Goal: Task Accomplishment & Management: Use online tool/utility

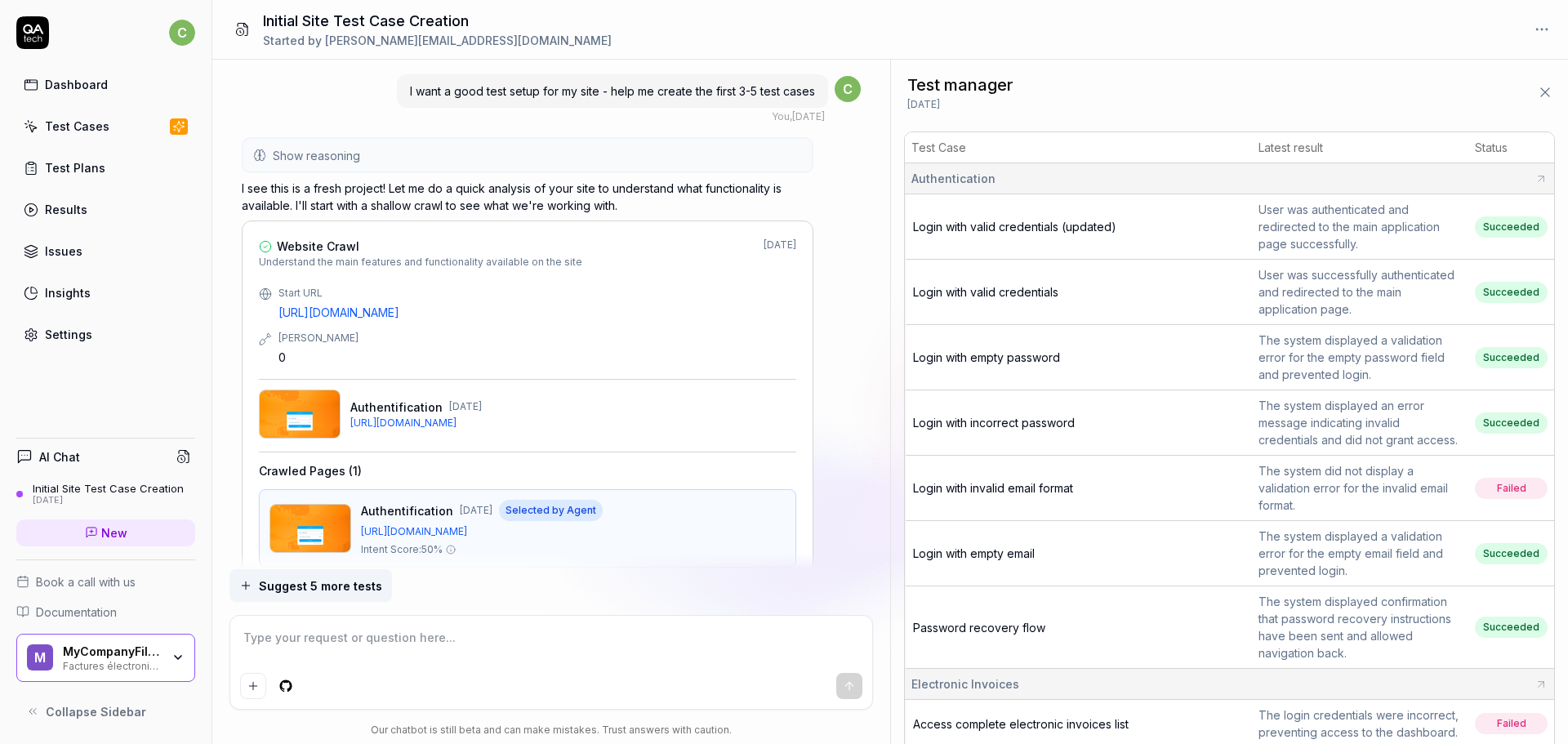
scroll to position [6014, 0]
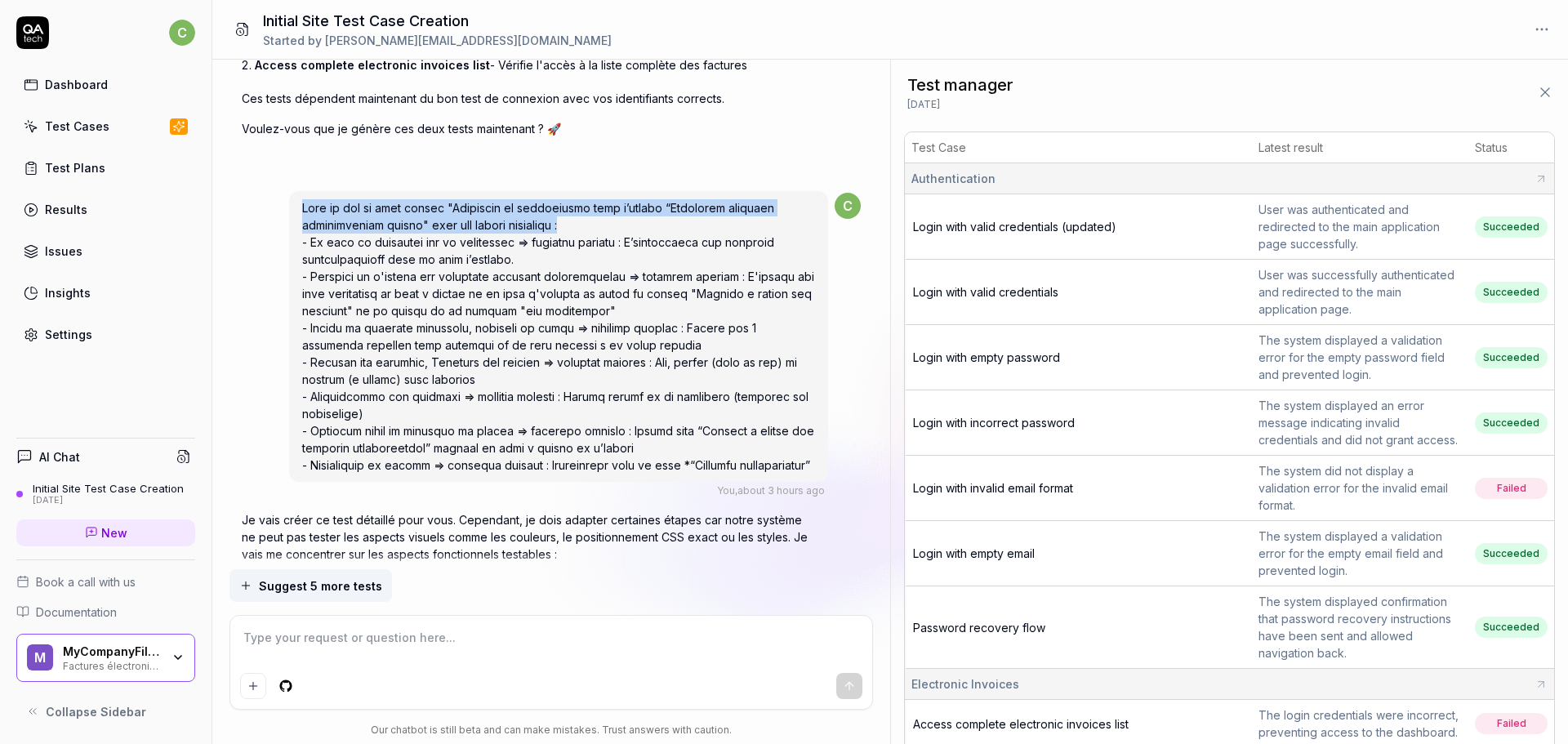
type textarea "*"
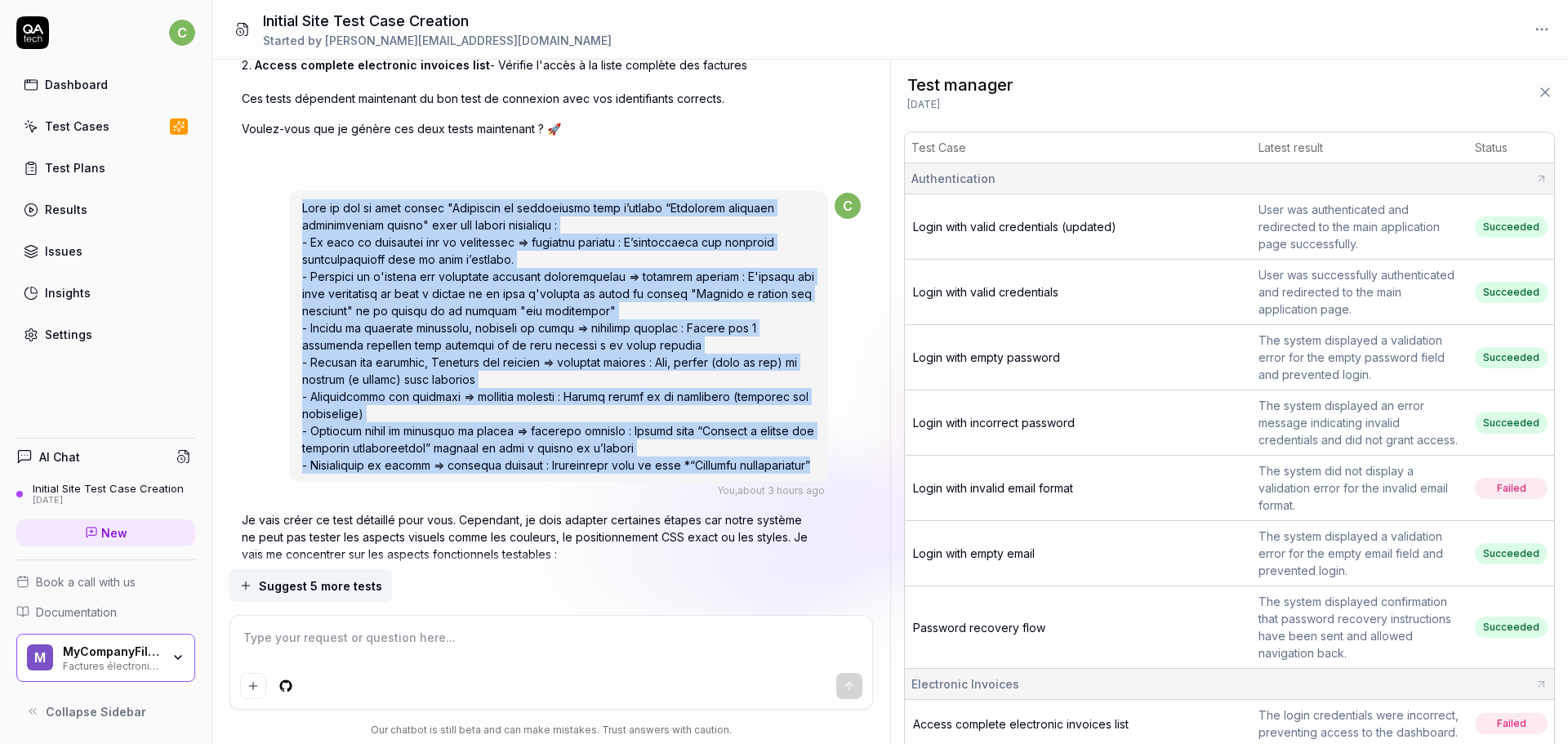
drag, startPoint x: 305, startPoint y: 181, endPoint x: 815, endPoint y: 439, distance: 571.5
click at [815, 439] on div at bounding box center [559, 337] width 539 height 290
copy span "Crée un cas de test appelé "Affichage et interaction avec l’encart “Dernières f…"
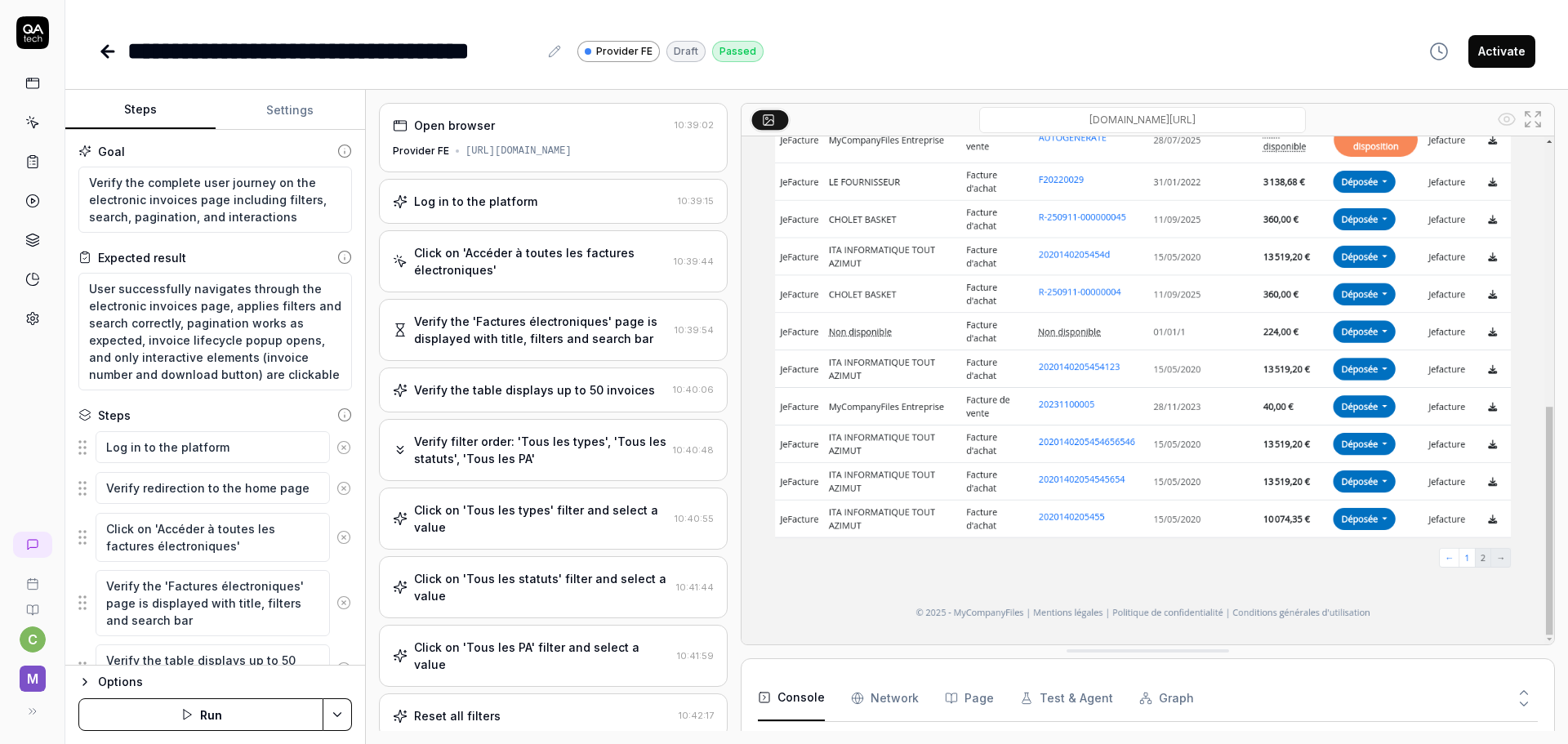
scroll to position [61, 0]
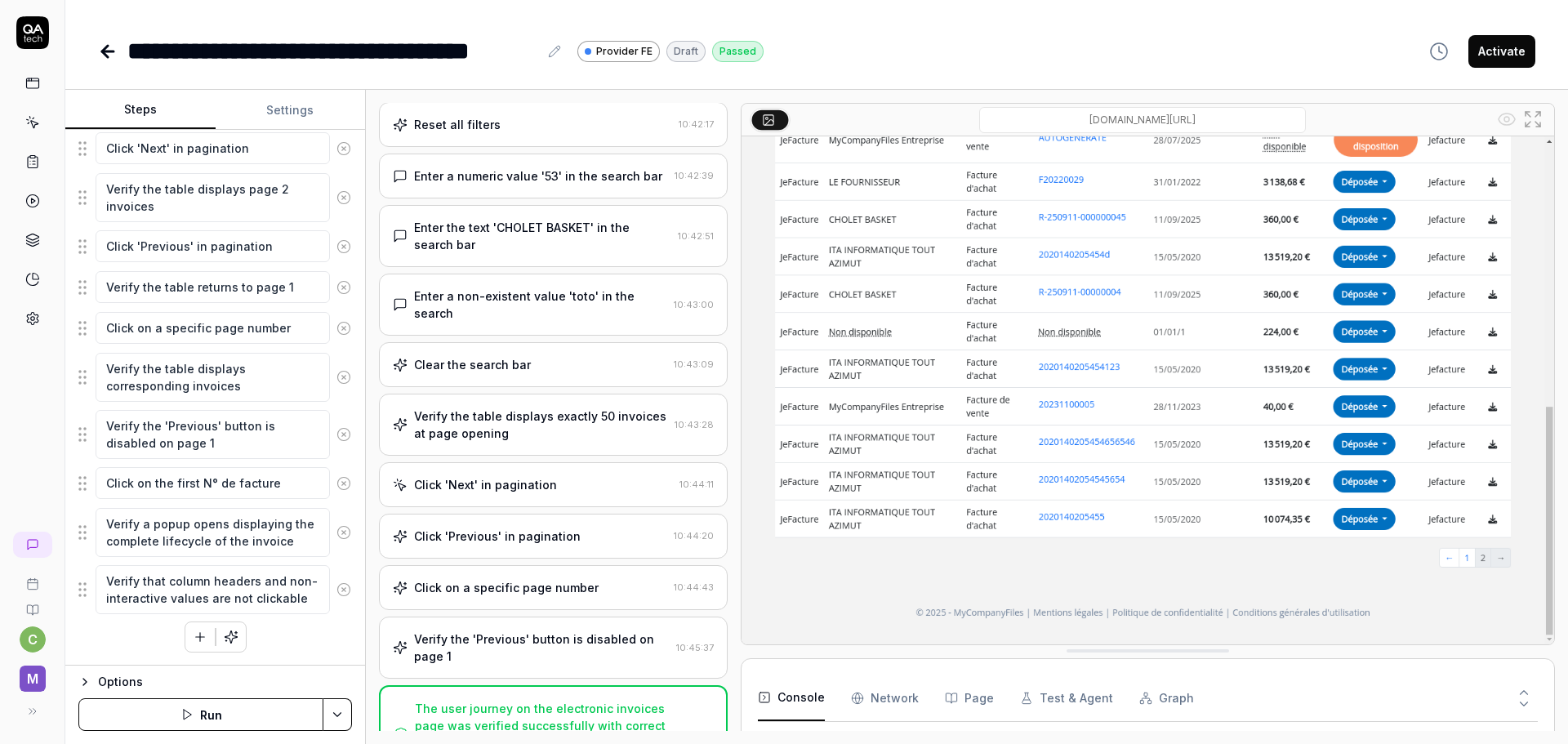
type textarea "*"
